Goal: Transaction & Acquisition: Purchase product/service

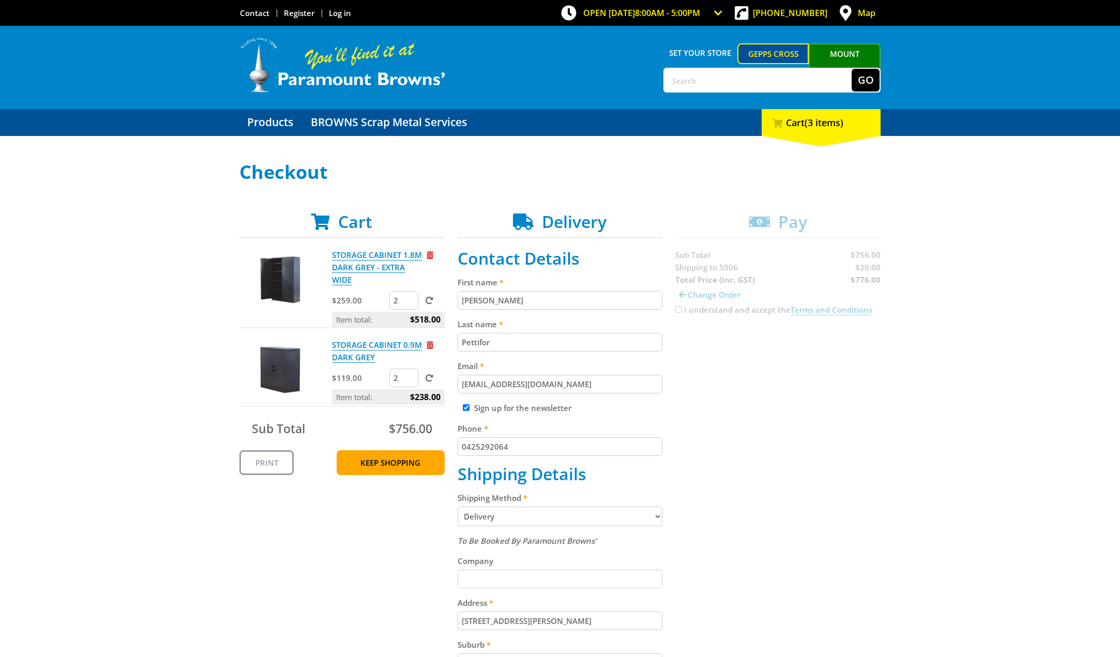
select select "SA"
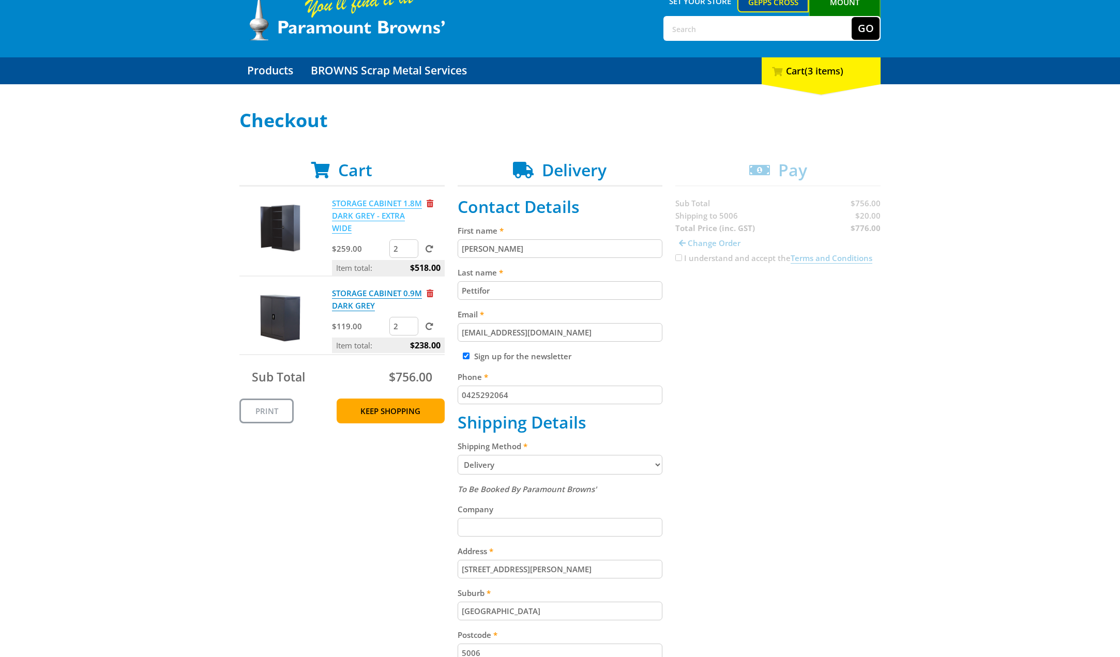
click at [352, 211] on link "STORAGE CABINET 1.8M DARK GREY - EXTRA WIDE" at bounding box center [377, 216] width 90 height 36
click at [348, 298] on link "STORAGE CABINET 0.9M DARK GREY" at bounding box center [377, 299] width 90 height 23
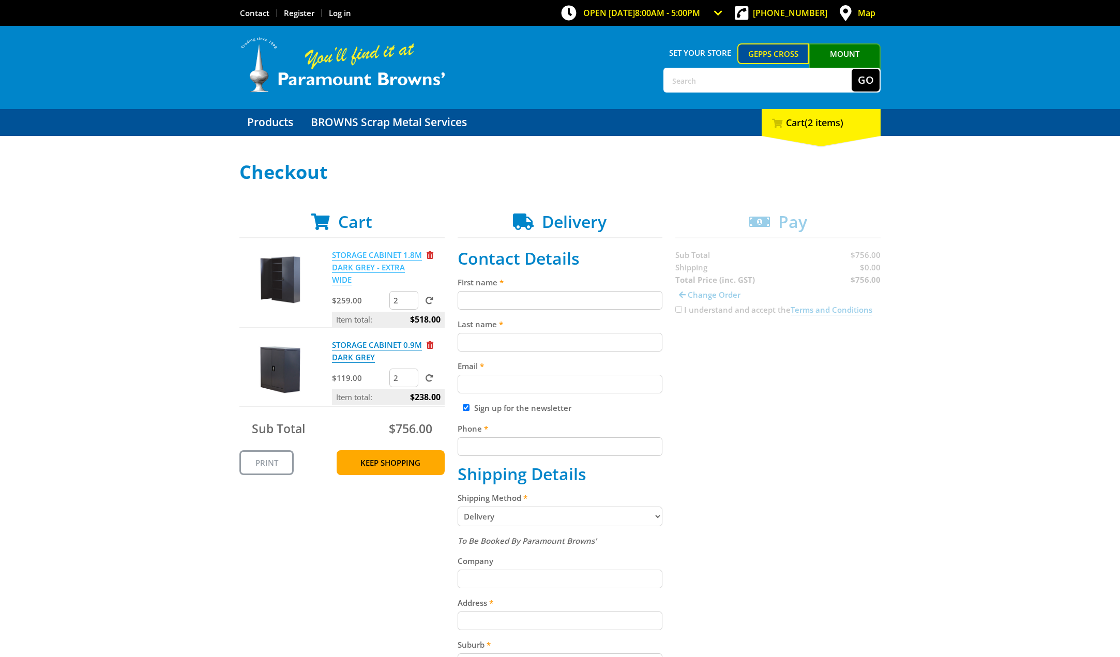
click at [346, 254] on link "STORAGE CABINET 1.8M DARK GREY - EXTRA WIDE" at bounding box center [377, 268] width 90 height 36
type input "1"
click at [410, 381] on input "1" at bounding box center [403, 378] width 29 height 19
click at [427, 380] on span at bounding box center [430, 378] width 8 height 8
click at [0, 0] on input "submit" at bounding box center [0, 0] width 0 height 0
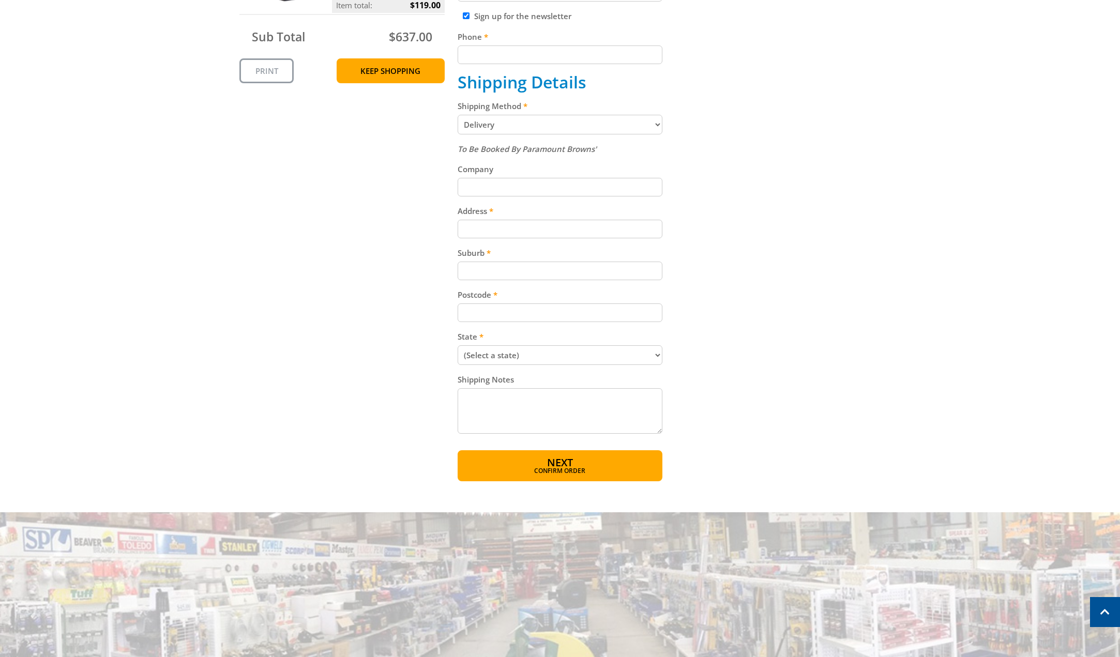
scroll to position [310, 0]
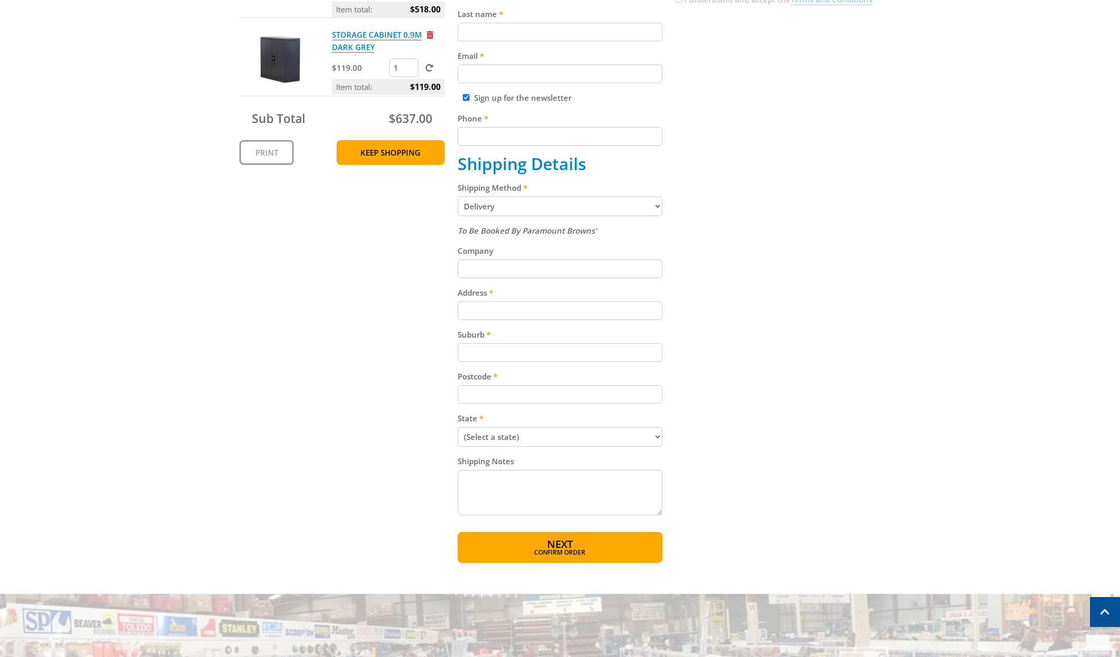
click at [486, 305] on input "Address" at bounding box center [560, 310] width 205 height 19
type input "133 Barnard Street"
type input "Steve"
type input "Pettifor"
type input "spinthehills@gmail.com"
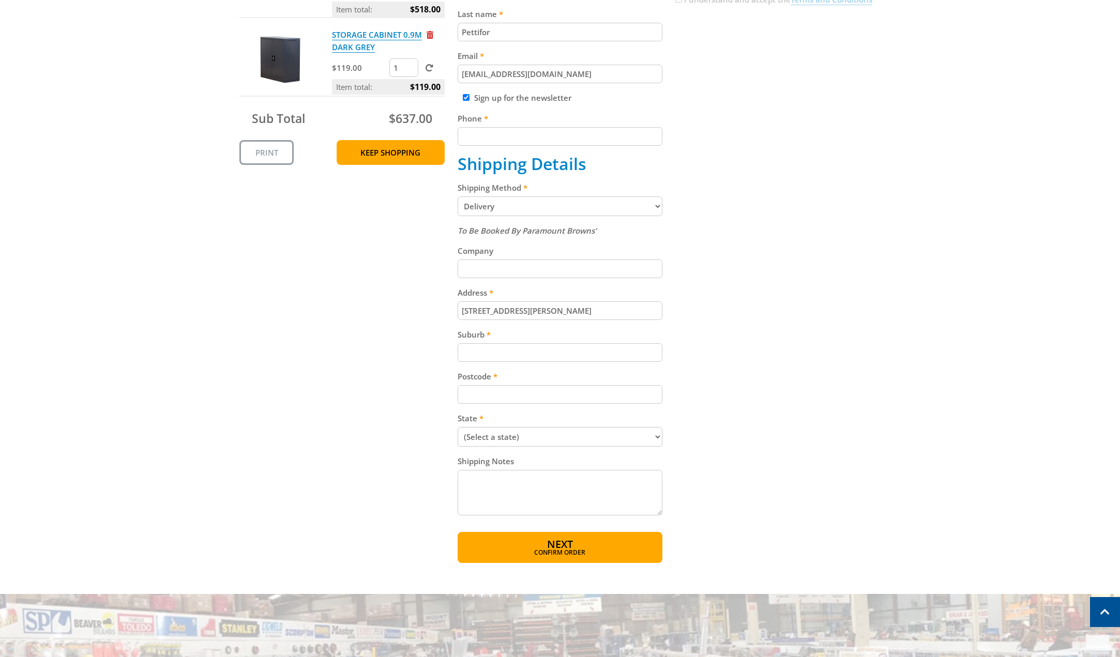
type input "0425292064"
type input "North Adelaidr"
type input "5006"
select select "SA"
click at [535, 410] on div "5006 NORTH ADELAIDE, SA" at bounding box center [560, 411] width 205 height 14
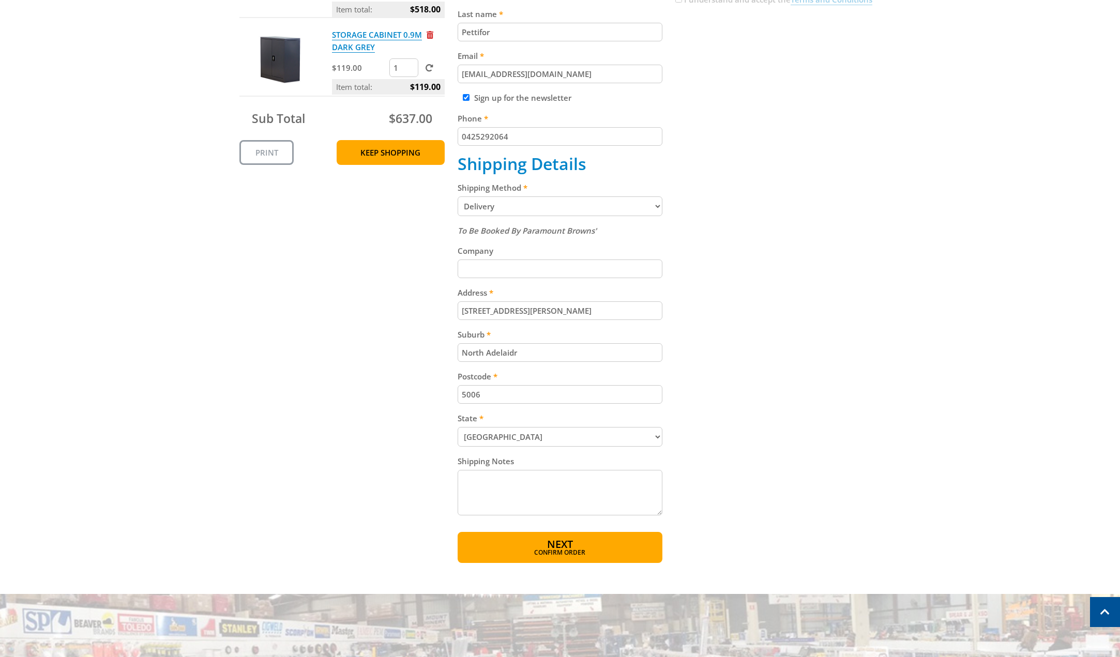
click at [537, 355] on input "North Adelaidr" at bounding box center [560, 352] width 205 height 19
click at [529, 354] on input "North Adelaidr" at bounding box center [560, 352] width 205 height 19
type input "NORTH ADELAIDE"
click at [750, 382] on div "Cart STORAGE CABINET 1.8M DARK GREY - EXTRA WIDE $259.00 2 Item total: $518.00 …" at bounding box center [559, 232] width 641 height 661
click at [474, 478] on textarea "Shipping Notes" at bounding box center [560, 493] width 205 height 46
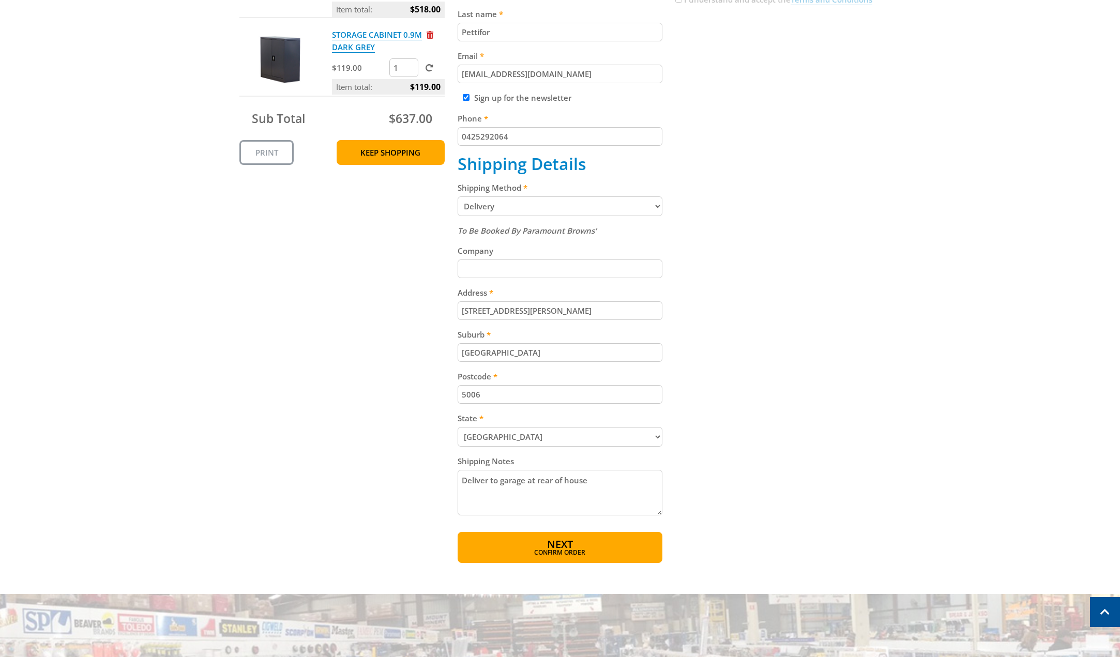
type textarea "Deliver to garage at rear of house"
drag, startPoint x: 735, startPoint y: 136, endPoint x: 717, endPoint y: 132, distance: 18.6
click at [734, 136] on div "Cart STORAGE CABINET 1.8M DARK GREY - EXTRA WIDE $259.00 2 Item total: $518.00 …" at bounding box center [559, 232] width 641 height 661
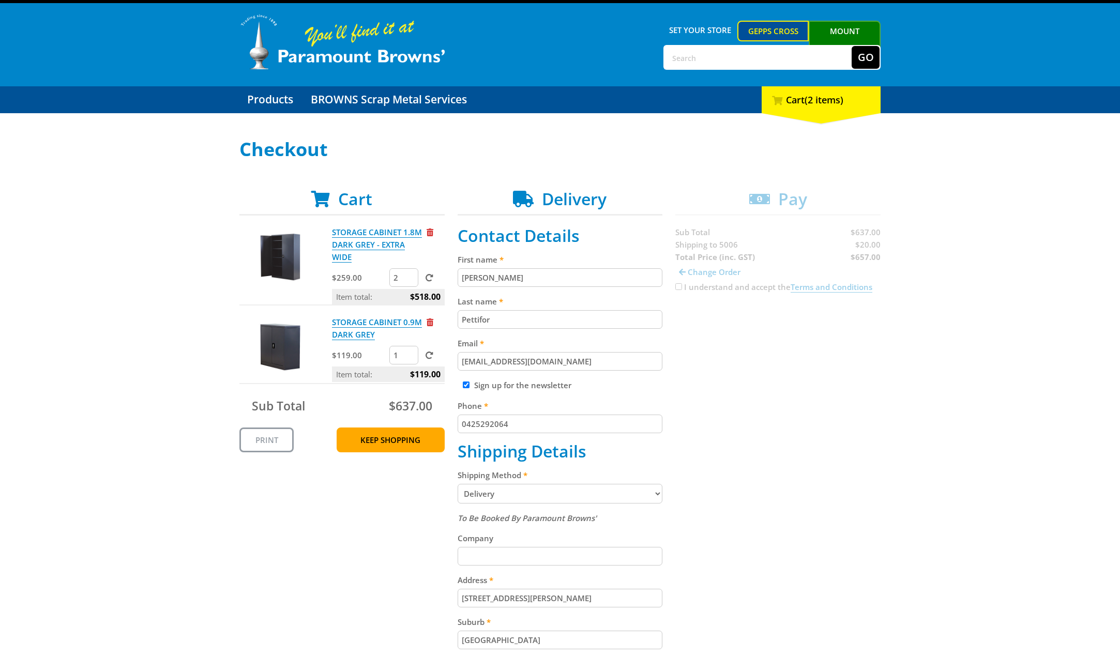
scroll to position [0, 0]
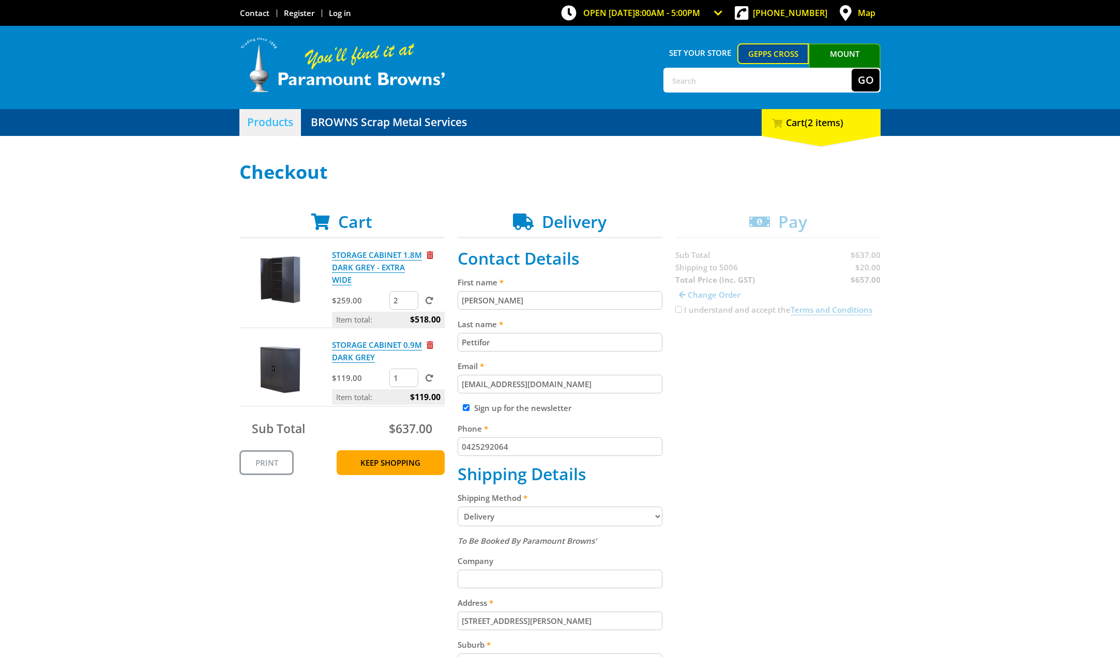
click at [254, 123] on link "Products" at bounding box center [270, 122] width 62 height 27
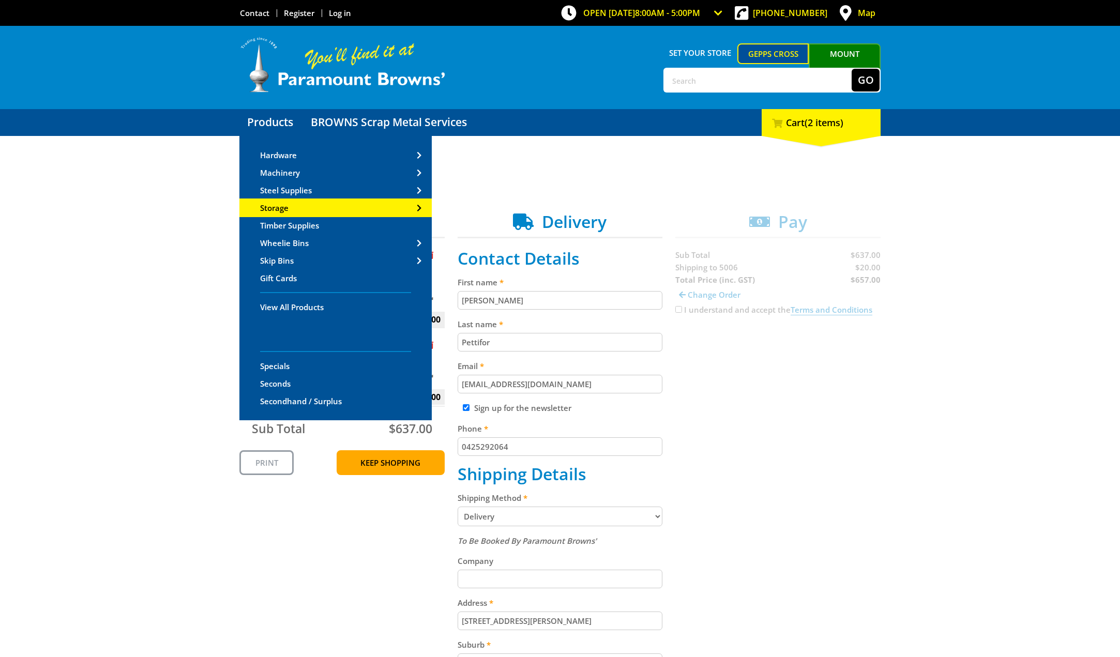
click at [291, 205] on link "Storage" at bounding box center [335, 208] width 192 height 17
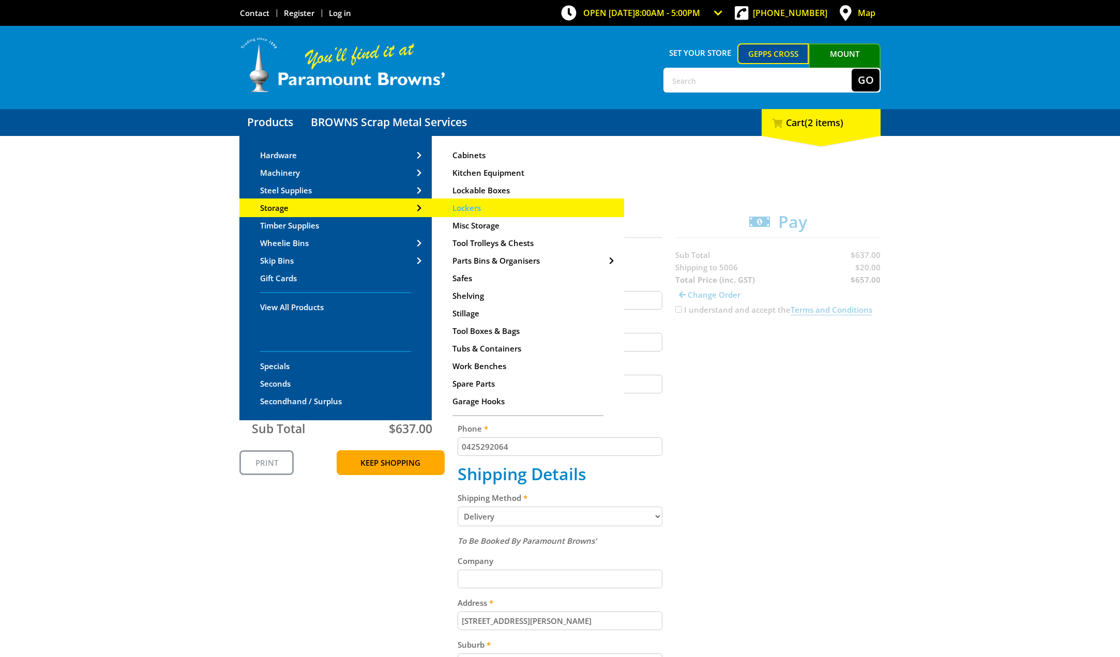
click at [487, 207] on link "Lockers" at bounding box center [528, 208] width 192 height 17
